Goal: Task Accomplishment & Management: Complete application form

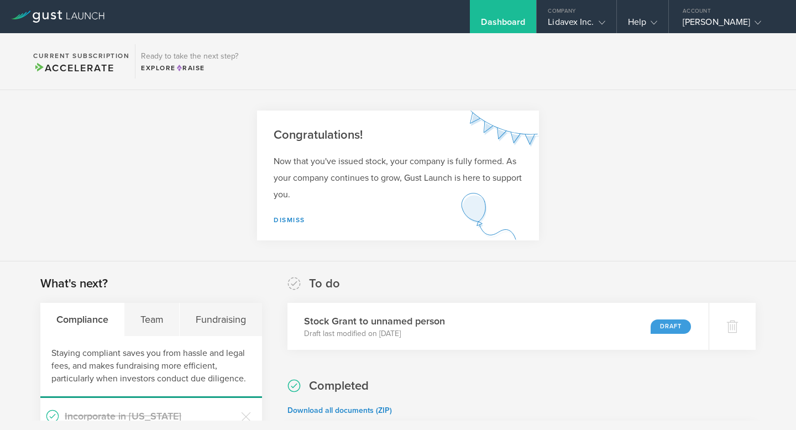
scroll to position [88, 0]
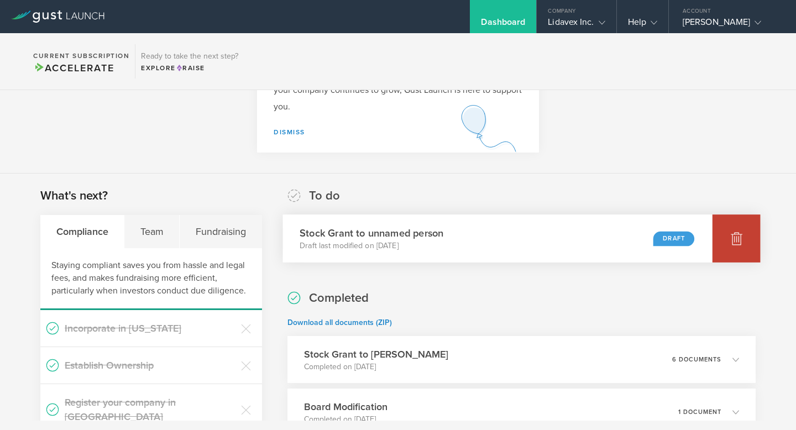
click at [735, 233] on polyline at bounding box center [737, 234] width 4 height 2
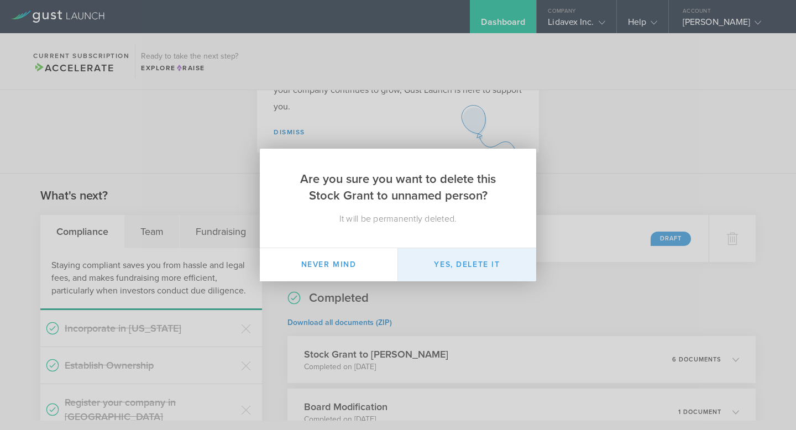
click at [502, 273] on button "Yes, delete it" at bounding box center [467, 264] width 138 height 33
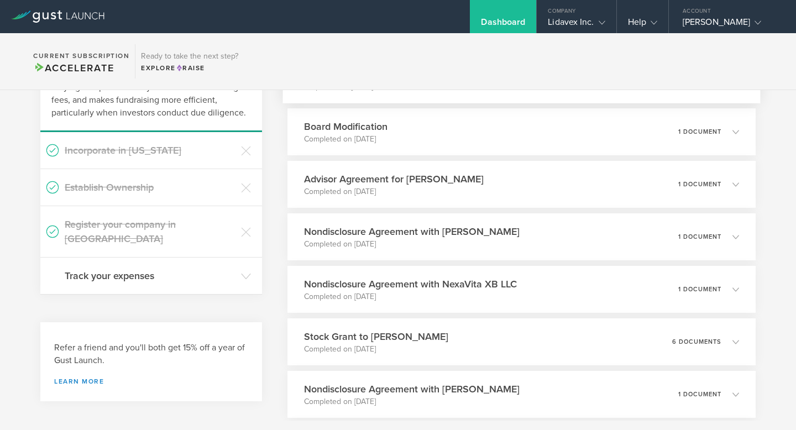
scroll to position [90, 0]
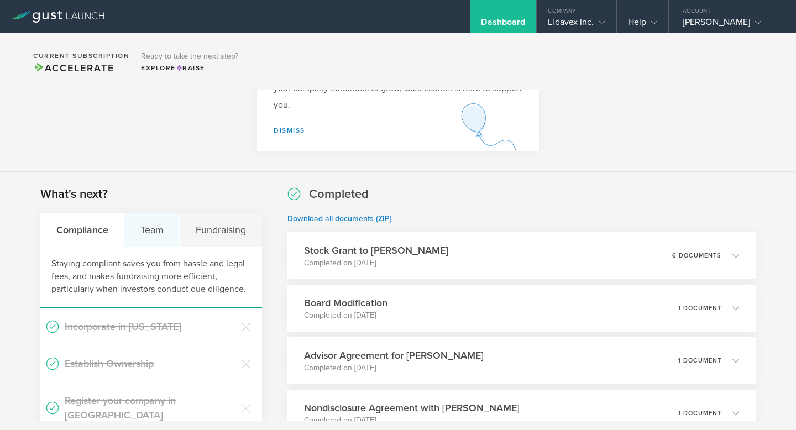
click at [161, 232] on div "Team" at bounding box center [151, 229] width 55 height 33
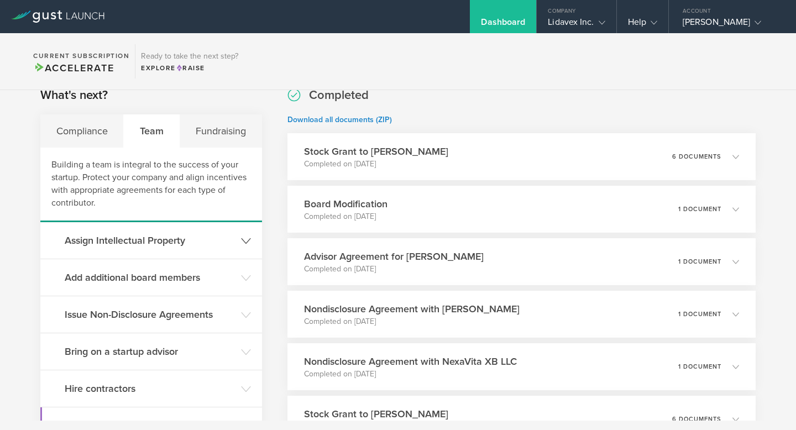
click at [162, 241] on h3 "Assign Intellectual Property" at bounding box center [150, 240] width 171 height 14
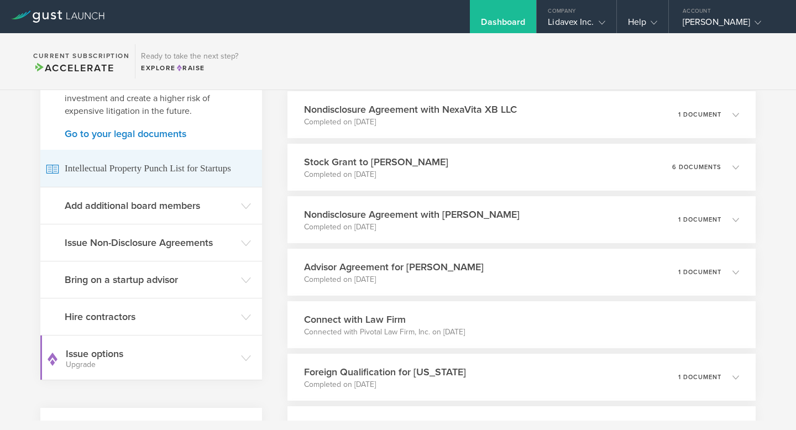
scroll to position [448, 0]
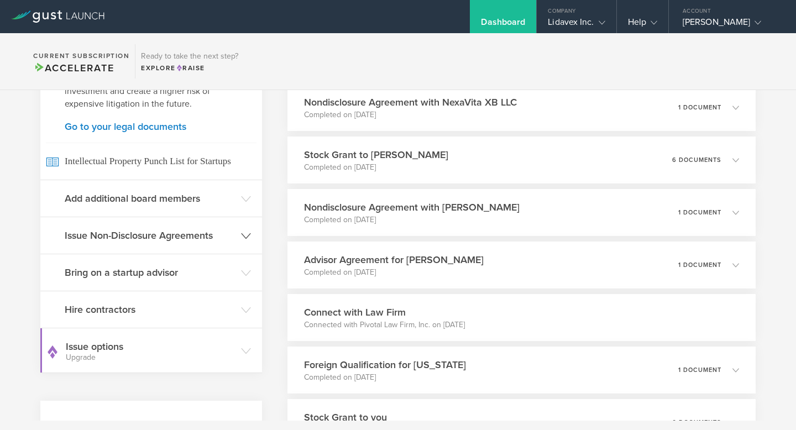
click at [184, 244] on header "Issue Non-Disclosure Agreements" at bounding box center [151, 235] width 222 height 36
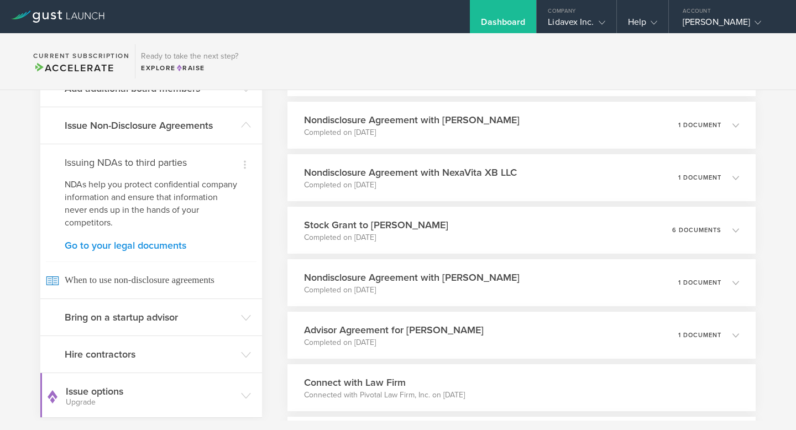
scroll to position [341, 0]
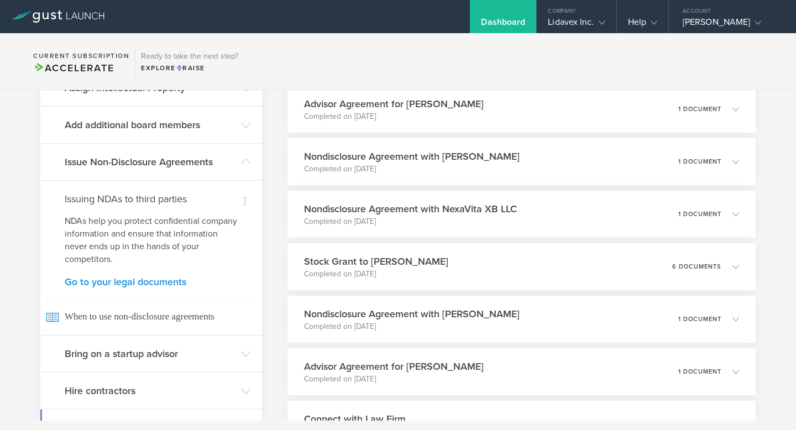
click at [171, 279] on link "Go to your legal documents" at bounding box center [151, 282] width 173 height 10
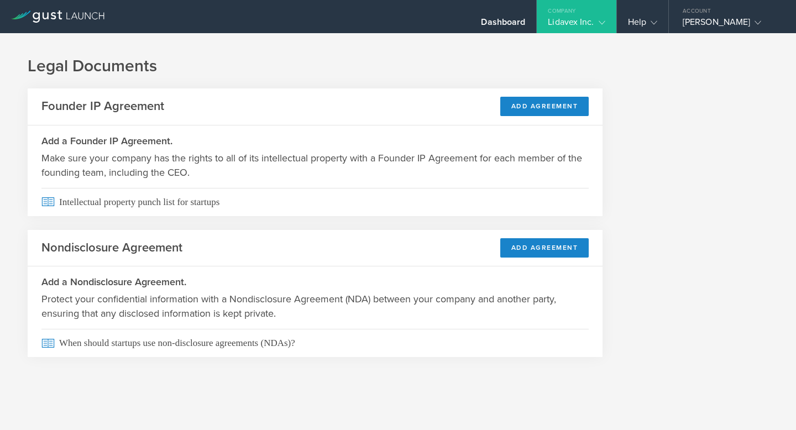
click at [538, 260] on header "Nondisclosure Agreement Add Agreement" at bounding box center [315, 248] width 575 height 37
click at [538, 256] on button "Add Agreement" at bounding box center [544, 247] width 89 height 19
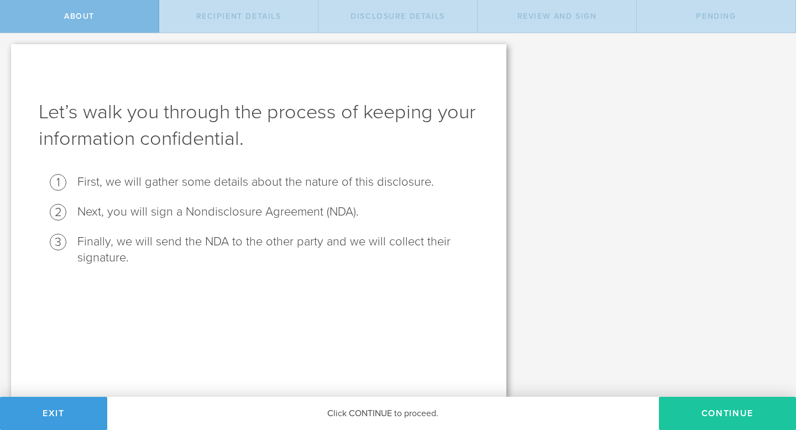
click at [703, 409] on button "Continue" at bounding box center [727, 413] width 137 height 33
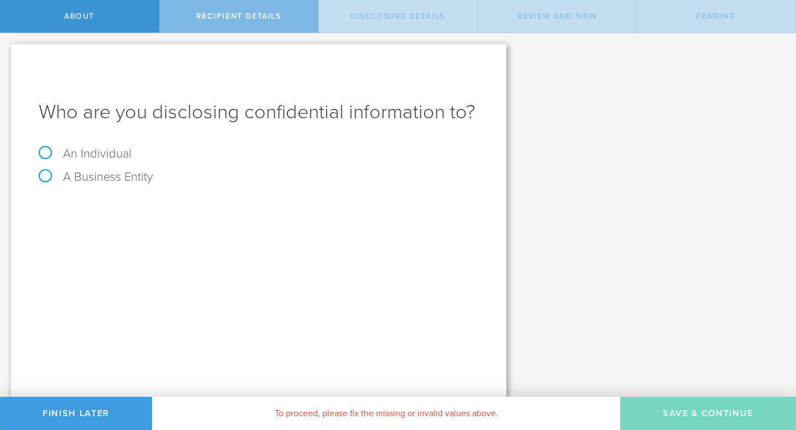
click at [111, 153] on label "An Individual" at bounding box center [85, 153] width 93 height 14
click at [7, 51] on input "An Individual" at bounding box center [3, 42] width 7 height 18
radio input "true"
click at [380, 202] on input "text" at bounding box center [300, 208] width 357 height 17
type input "Brittni K. Kemp"
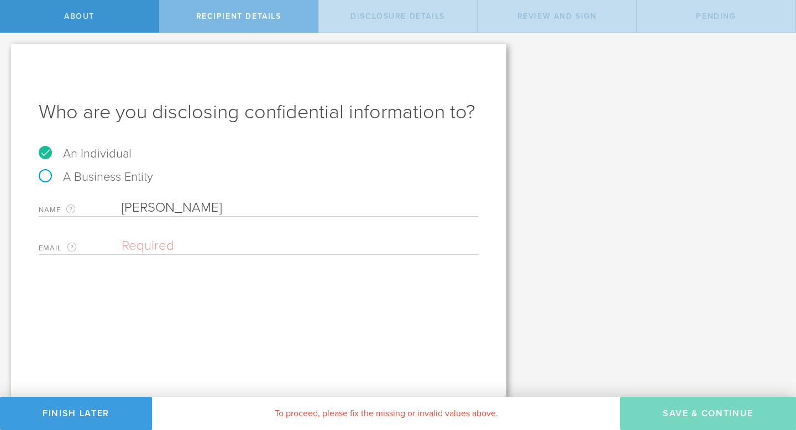
click at [294, 226] on div "Name The first and last name of the person that you are disclosing confidential…" at bounding box center [259, 224] width 440 height 61
click at [294, 232] on div "Name The first and last name of the person that you are disclosing confidential…" at bounding box center [259, 224] width 440 height 61
click at [294, 249] on input "email" at bounding box center [298, 246] width 352 height 17
click at [235, 245] on input "email" at bounding box center [298, 246] width 352 height 17
click at [191, 250] on input "email" at bounding box center [298, 246] width 352 height 17
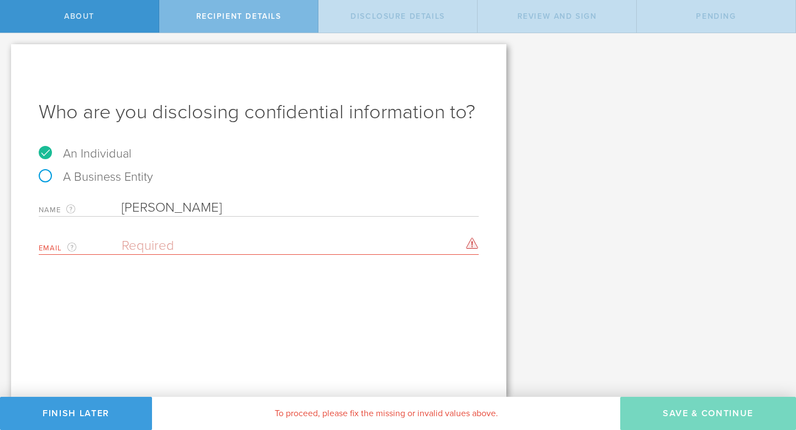
paste input "brittnikemp@gmail.com"
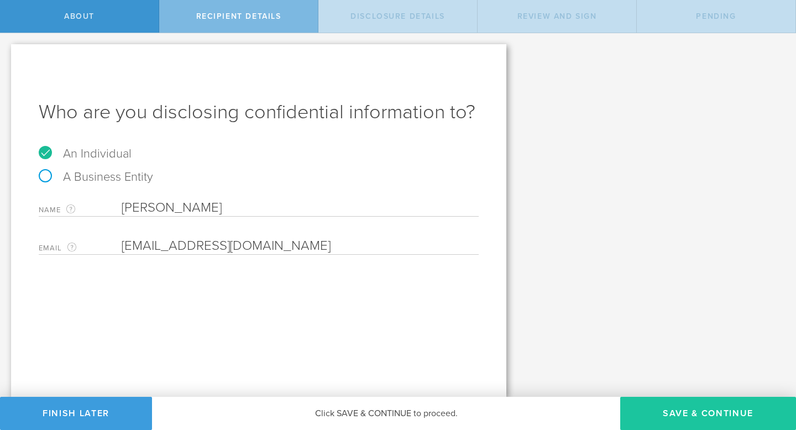
type input "brittnikemp@gmail.com"
click at [657, 412] on button "Save & Continue" at bounding box center [708, 413] width 176 height 33
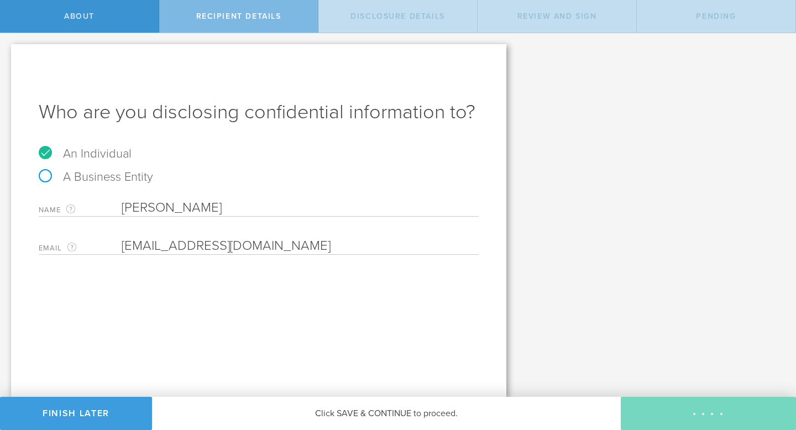
select select "string:5 years"
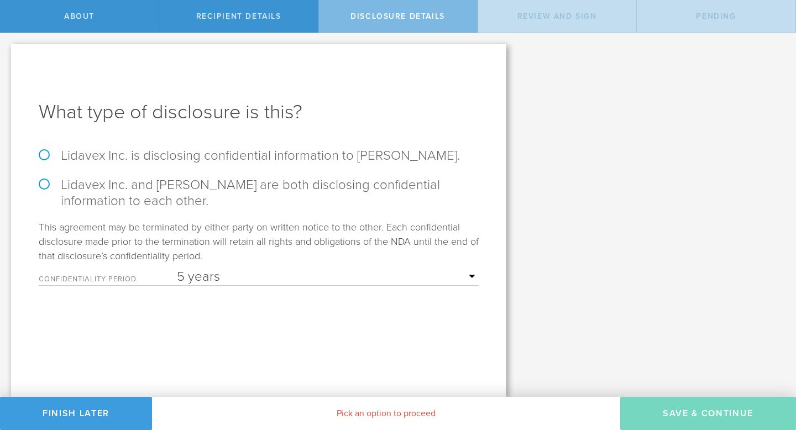
click at [312, 158] on label "Lidavex Inc. is disclosing confidential information to Brittni K. Kemp." at bounding box center [259, 156] width 440 height 16
click at [7, 56] on input "Lidavex Inc. is disclosing confidential information to Brittni K. Kemp." at bounding box center [3, 44] width 7 height 23
radio input "true"
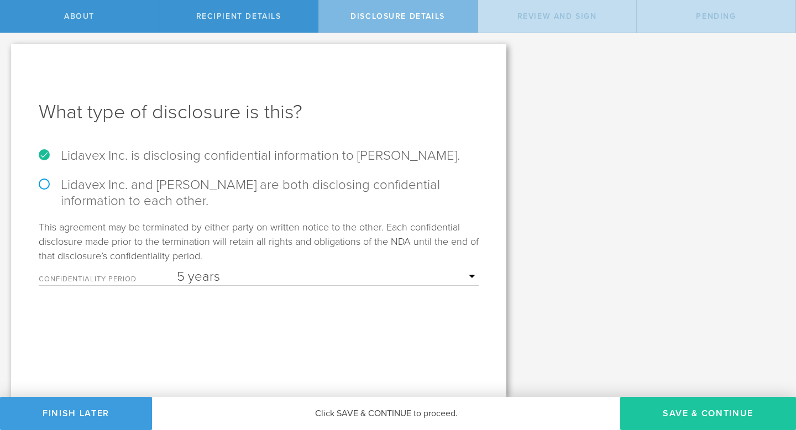
click at [696, 413] on button "Save & Continue" at bounding box center [708, 413] width 176 height 33
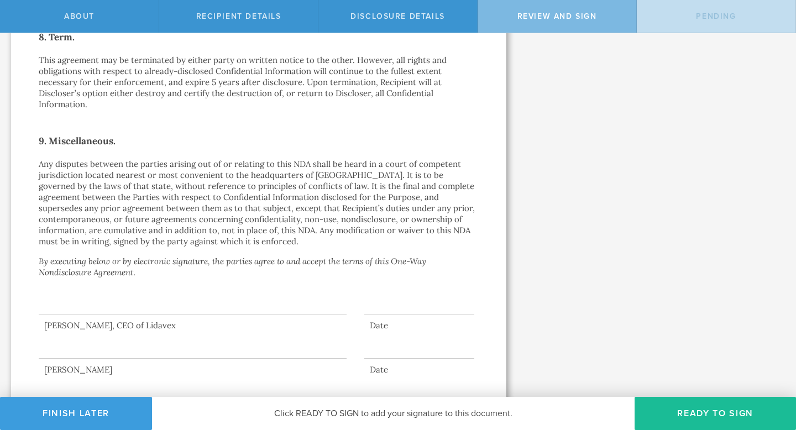
scroll to position [918, 0]
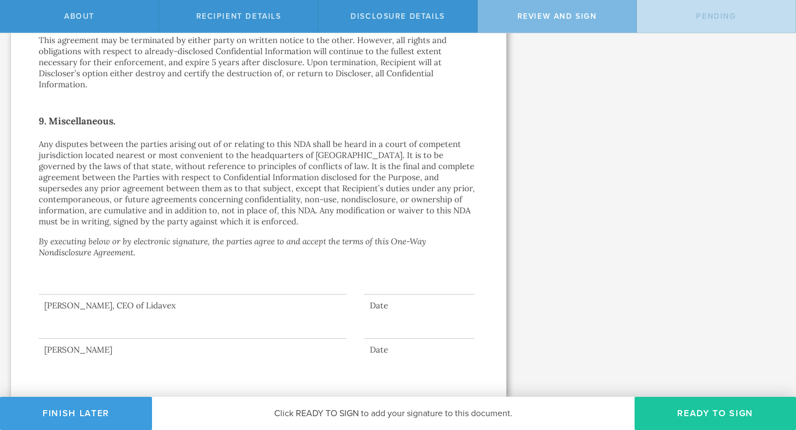
click at [689, 417] on button "Ready to Sign" at bounding box center [715, 413] width 161 height 33
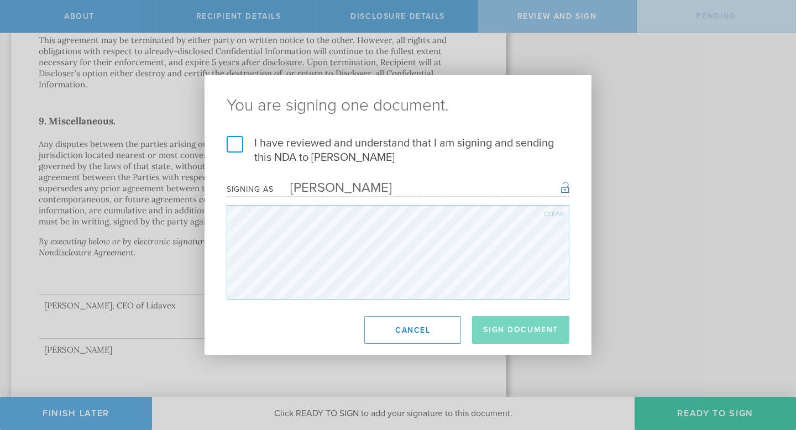
click at [344, 151] on label "I have reviewed and understand that I am signing and sending this NDA to Brittn…" at bounding box center [398, 150] width 343 height 29
click at [0, 0] on input "I have reviewed and understand that I am signing and sending this NDA to Brittn…" at bounding box center [0, 0] width 0 height 0
click at [556, 328] on button "Sign Document" at bounding box center [520, 330] width 97 height 28
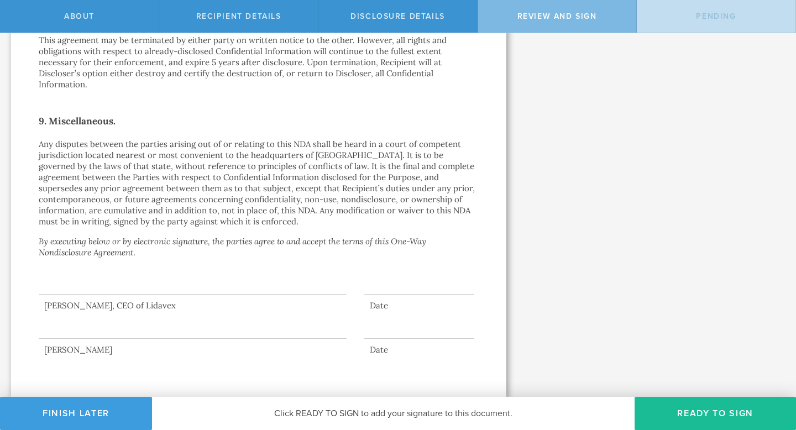
scroll to position [0, 0]
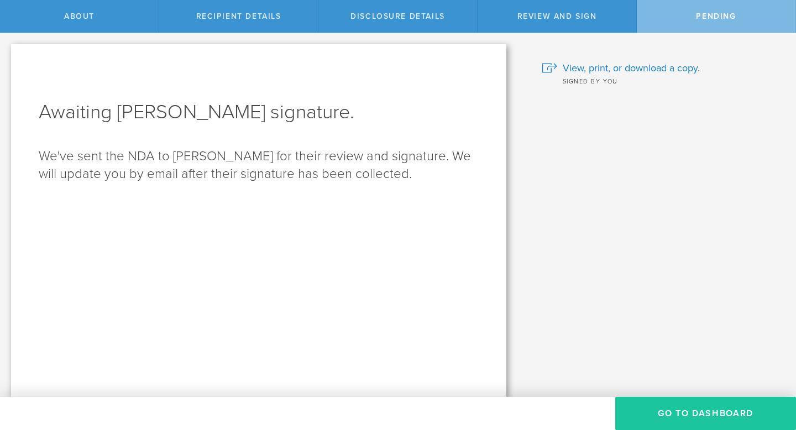
click at [680, 413] on button "Go to dashboard" at bounding box center [705, 413] width 181 height 33
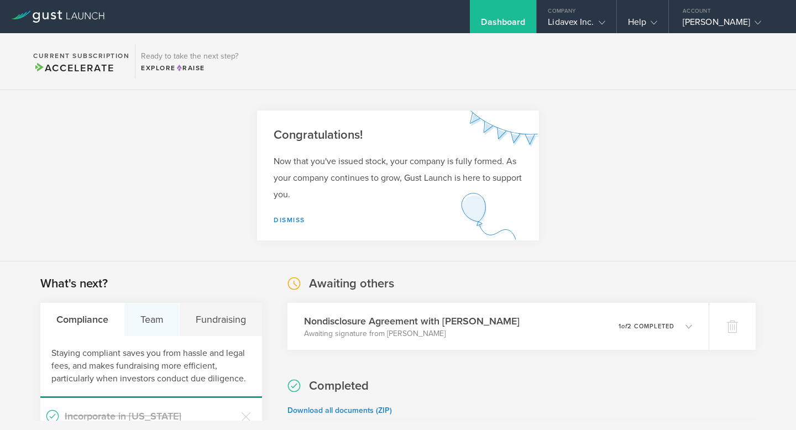
click at [146, 329] on div "Team" at bounding box center [151, 319] width 55 height 33
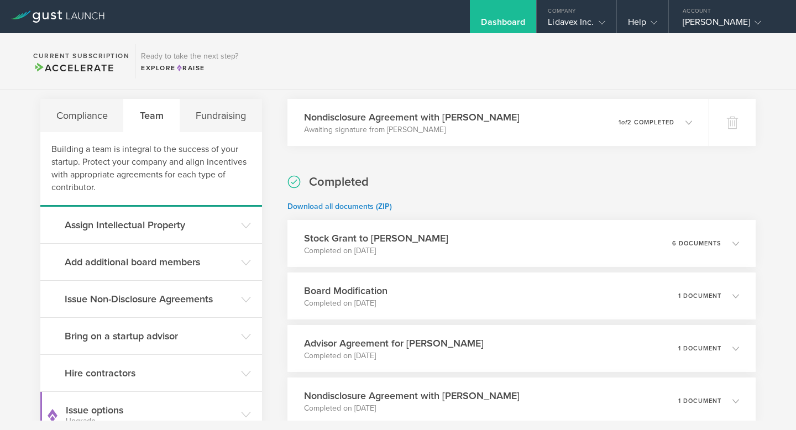
scroll to position [216, 0]
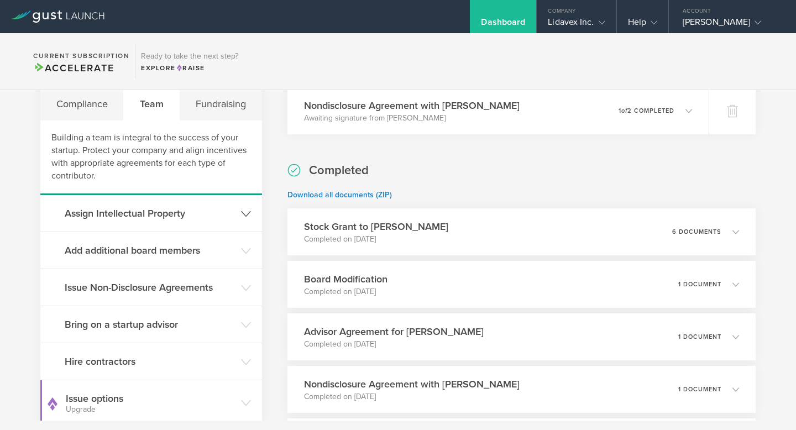
click at [171, 228] on header "Assign Intellectual Property" at bounding box center [151, 213] width 222 height 36
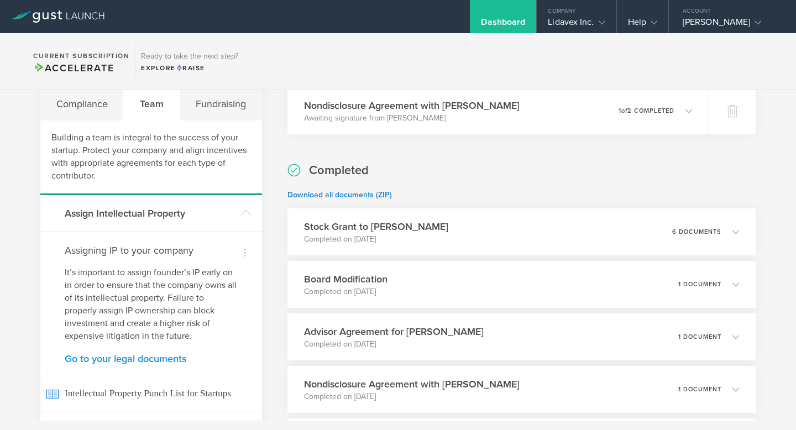
click at [148, 358] on link "Go to your legal documents" at bounding box center [151, 359] width 173 height 10
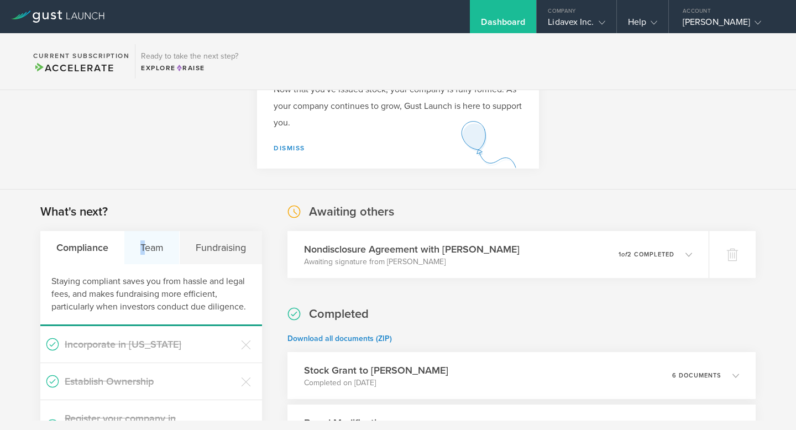
click at [143, 249] on div "Team" at bounding box center [151, 247] width 55 height 33
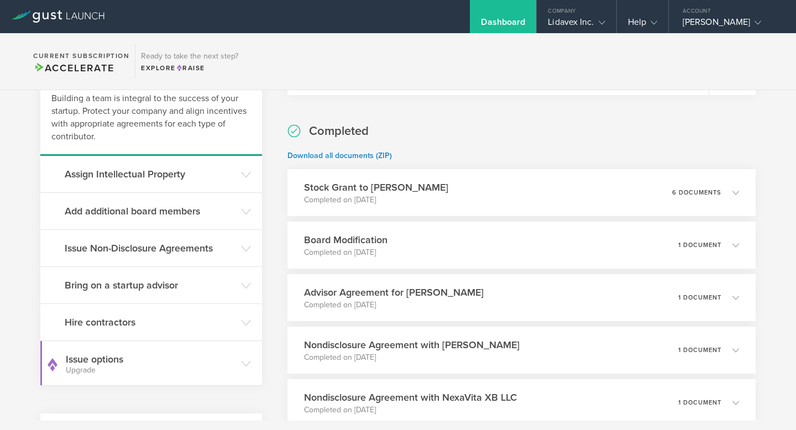
scroll to position [273, 0]
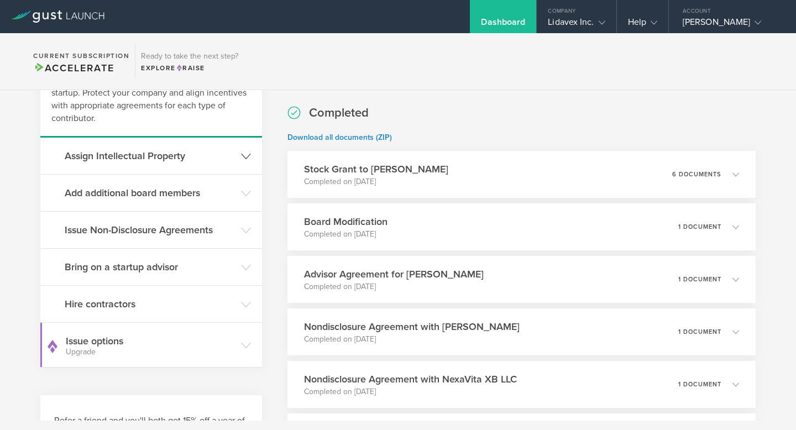
click at [195, 151] on h3 "Assign Intellectual Property" at bounding box center [150, 156] width 171 height 14
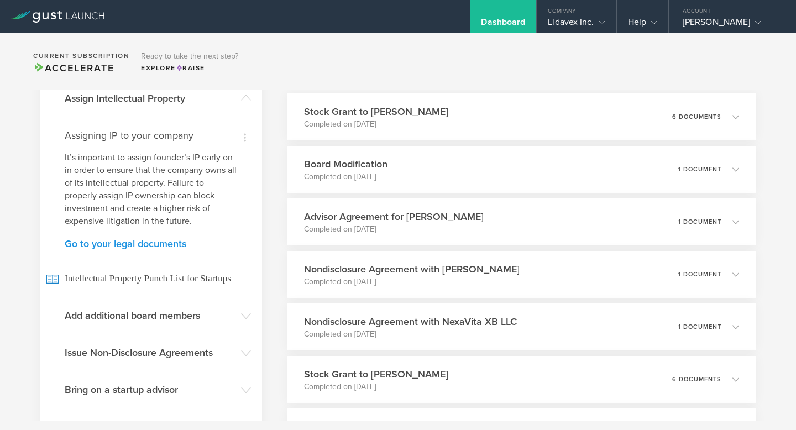
scroll to position [337, 0]
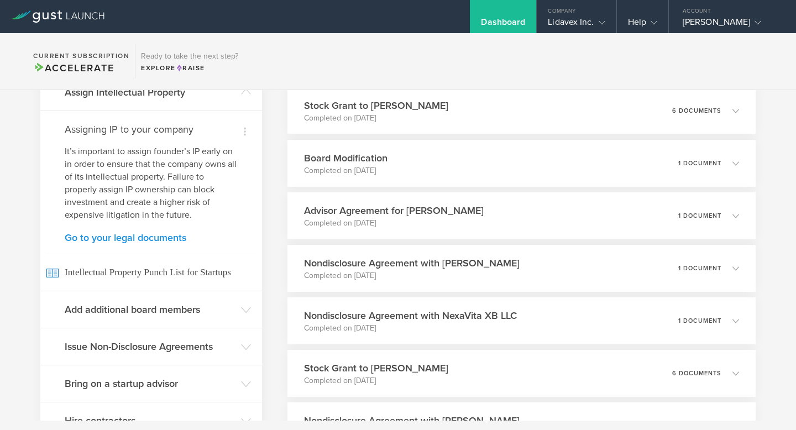
click at [177, 241] on link "Go to your legal documents" at bounding box center [151, 238] width 173 height 10
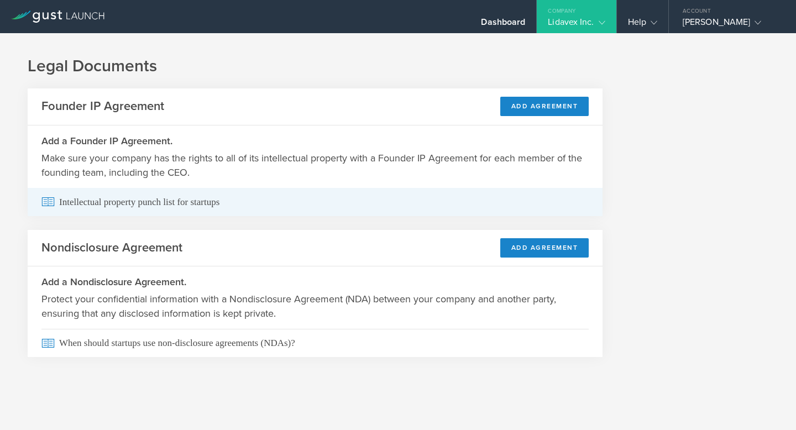
click at [549, 207] on span "Intellectual property punch list for startups" at bounding box center [314, 202] width 547 height 28
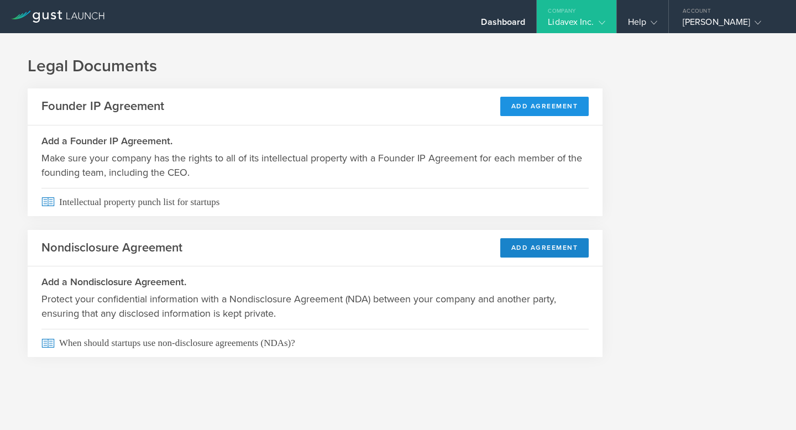
click at [530, 105] on button "Add Agreement" at bounding box center [544, 106] width 89 height 19
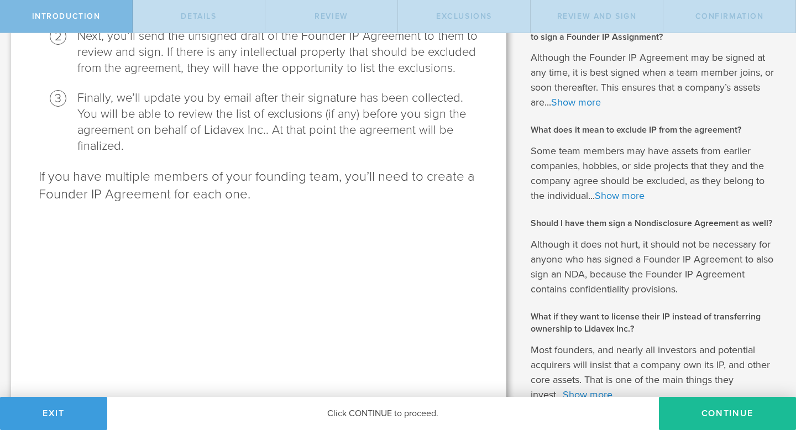
scroll to position [327, 0]
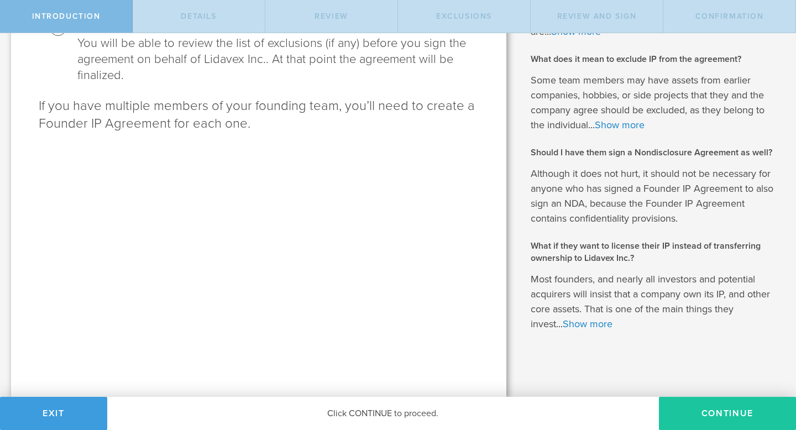
click at [693, 410] on button "Continue" at bounding box center [727, 413] width 137 height 33
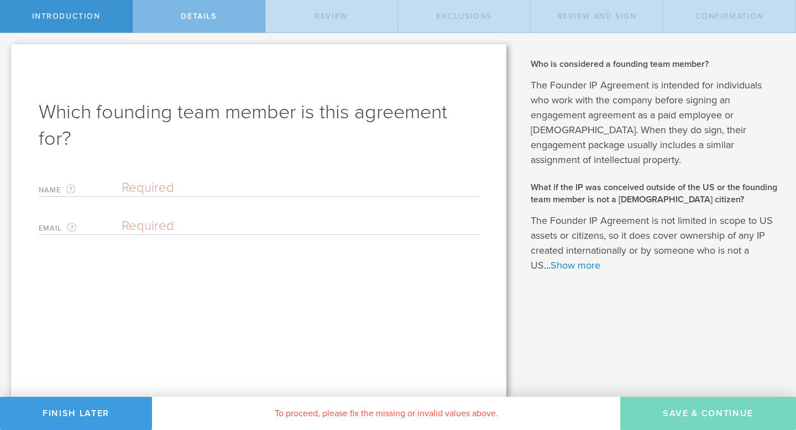
scroll to position [0, 0]
